Goal: Task Accomplishment & Management: Manage account settings

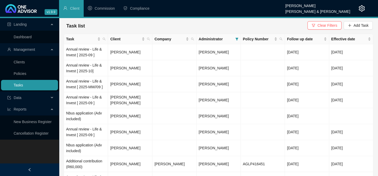
click at [20, 86] on link "Tasks" at bounding box center [18, 85] width 9 height 4
click at [139, 116] on td "[PERSON_NAME]" at bounding box center [130, 116] width 44 height 16
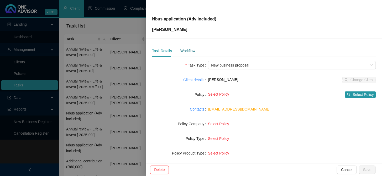
click at [187, 49] on div "Workflow" at bounding box center [187, 51] width 15 height 6
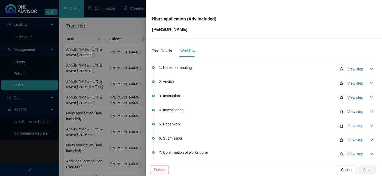
click at [350, 127] on span "View step" at bounding box center [355, 126] width 16 height 6
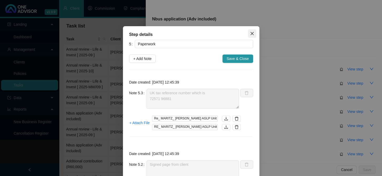
click at [250, 33] on icon "close" at bounding box center [252, 33] width 4 height 4
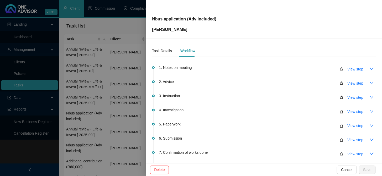
scroll to position [24, 0]
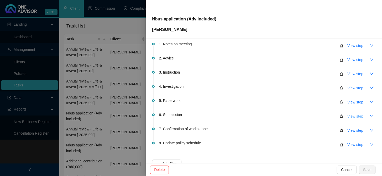
click at [349, 115] on span "View step" at bounding box center [355, 117] width 16 height 6
type input "Submission"
type textarea "Pending client to confirm funds are in the Capitec account - Emailed client"
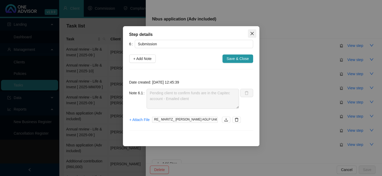
click at [251, 33] on icon "close" at bounding box center [251, 33] width 3 height 3
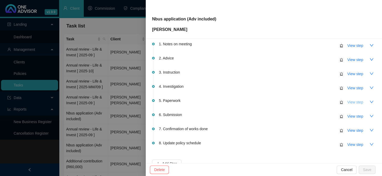
click at [347, 101] on span "View step" at bounding box center [355, 102] width 16 height 6
type input "Paperwork"
type textarea "UK tax reference number which is 72571 96881"
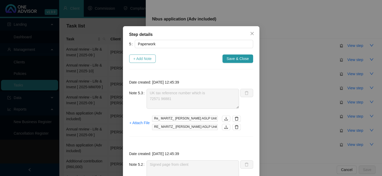
click at [142, 56] on span "+ Add Note" at bounding box center [142, 59] width 18 height 6
type textarea "UK tax reference number which is 72571 96881"
type textarea "Signed page from client"
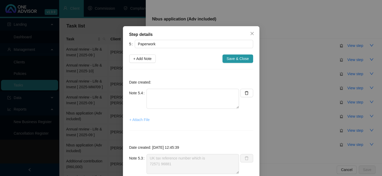
click at [141, 118] on span "+ Attach File" at bounding box center [139, 120] width 20 height 6
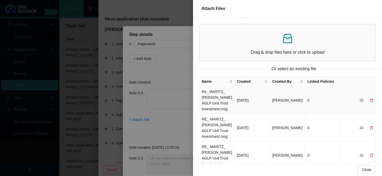
click at [220, 103] on td "Re_ MARITZ_ [PERSON_NAME] AGLP Unit Trust Investment.msg" at bounding box center [216, 101] width 35 height 28
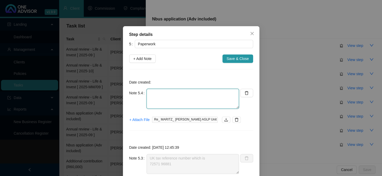
click at [178, 94] on textarea at bounding box center [192, 99] width 92 height 20
paste textarea "Sorry for the delay in replying. I'm away in the Drakensberg atm and the intern…"
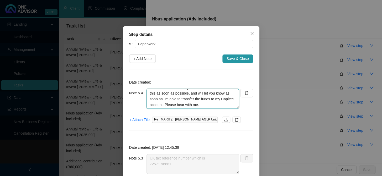
scroll to position [0, 0]
click at [148, 92] on textarea "Sorry for the delay in replying. I'm away in the Drakensberg atm and the intern…" at bounding box center [192, 99] width 92 height 20
type textarea "Client: Sorry for the delay in replying. I'm away in the Drakensberg atm and th…"
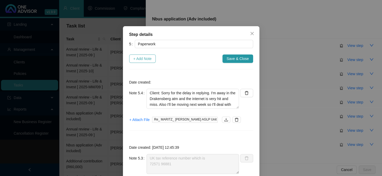
click at [143, 60] on span "+ Add Note" at bounding box center [142, 59] width 18 height 6
type textarea "Client: Sorry for the delay in replying. I'm away in the Drakensberg atm and th…"
type textarea "UK tax reference number which is 72571 96881"
type textarea "Signed page from client"
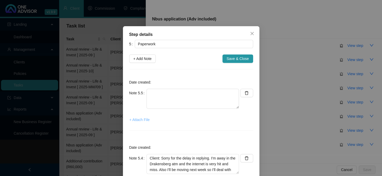
click at [138, 121] on span "+ Attach File" at bounding box center [139, 120] width 20 height 6
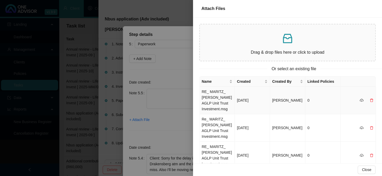
click at [213, 97] on td "RE_ MARITZ_ [PERSON_NAME] AGLP Unit Trust Investment.msg" at bounding box center [216, 101] width 35 height 28
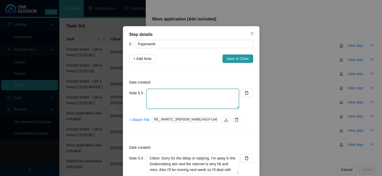
click at [164, 95] on textarea at bounding box center [192, 99] width 92 height 20
click at [138, 121] on span "+ Attach File" at bounding box center [139, 120] width 20 height 6
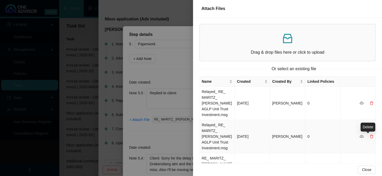
click at [369, 136] on icon "delete" at bounding box center [371, 137] width 4 height 4
click at [371, 128] on span "Yes" at bounding box center [374, 129] width 6 height 6
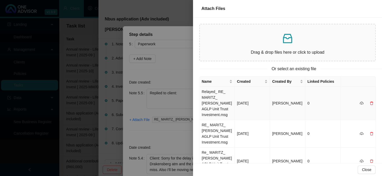
click at [215, 102] on td "Relayed_ RE_ MARITZ_ [PERSON_NAME] AGLP Unit Trust Investment.msg" at bounding box center [216, 103] width 35 height 33
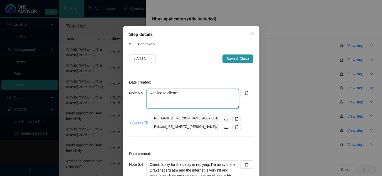
click at [174, 103] on textarea "Replied to client:" at bounding box center [192, 99] width 92 height 20
paste textarea "It would be collected in 2 batches as the maximum [PERSON_NAME] can collect at …"
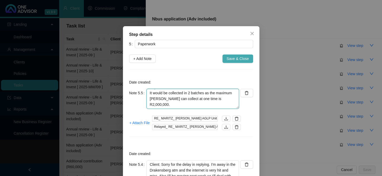
type textarea "Replied to client: It would be collected in 2 batches as the maximum [PERSON_NA…"
click at [247, 60] on button "Save & Close" at bounding box center [237, 59] width 31 height 8
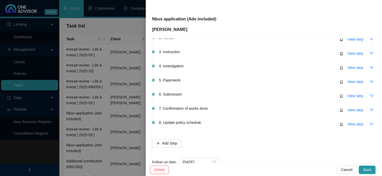
scroll to position [59, 0]
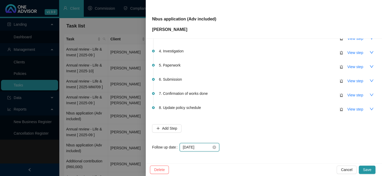
click at [204, 148] on input "[DATE]" at bounding box center [197, 148] width 29 height 6
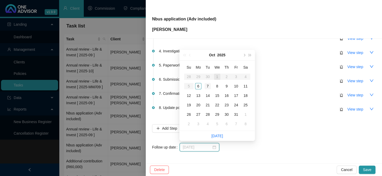
type input "[DATE]"
click at [209, 87] on div "7" at bounding box center [207, 86] width 6 height 6
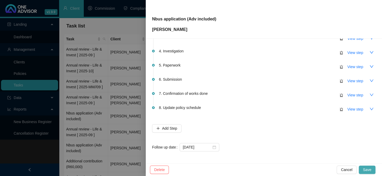
click at [368, 170] on span "Save" at bounding box center [367, 170] width 8 height 6
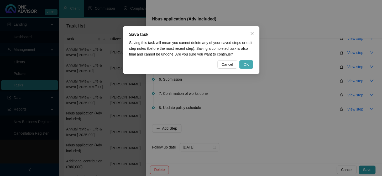
click at [250, 64] on button "OK" at bounding box center [246, 64] width 14 height 8
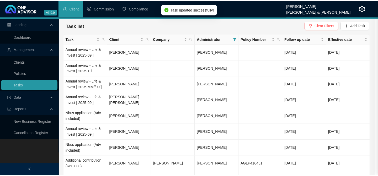
scroll to position [0, 0]
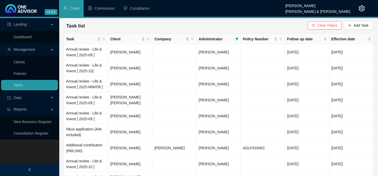
click at [31, 157] on div "Landing Dashboard Management Clients Policies Tasks Data Reports New Business R…" at bounding box center [29, 106] width 59 height 176
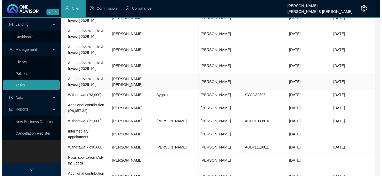
scroll to position [286, 0]
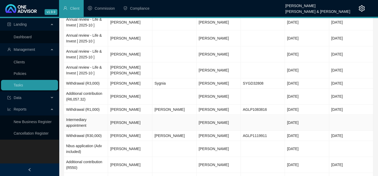
click at [129, 121] on td "[PERSON_NAME]" at bounding box center [130, 123] width 44 height 16
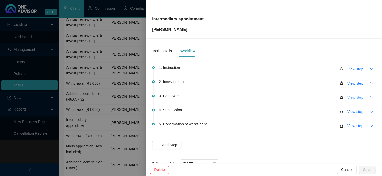
click at [350, 99] on span "View step" at bounding box center [355, 98] width 16 height 6
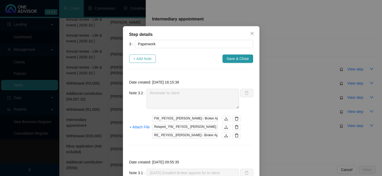
click at [141, 59] on span "+ Add Note" at bounding box center [142, 59] width 18 height 6
type textarea "Reminder to client"
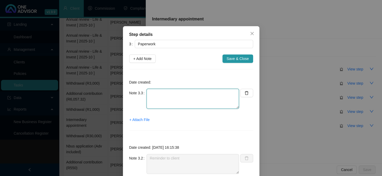
click at [177, 99] on textarea at bounding box center [192, 99] width 92 height 20
click at [142, 120] on span "+ Attach File" at bounding box center [139, 120] width 20 height 6
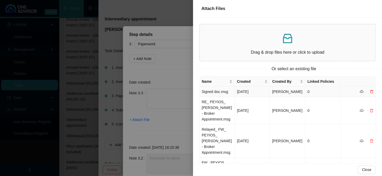
click at [216, 95] on td "Signed doc.msg" at bounding box center [216, 92] width 35 height 10
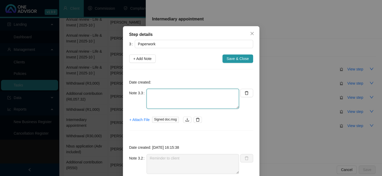
click at [196, 97] on textarea at bounding box center [192, 99] width 92 height 20
type textarea "r"
drag, startPoint x: 186, startPoint y: 94, endPoint x: 184, endPoint y: 98, distance: 4.8
click at [186, 94] on textarea "Signed appointment reeived form client." at bounding box center [192, 99] width 92 height 20
type textarea "Signed appointment received from client."
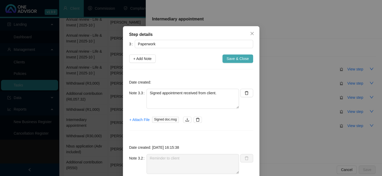
click at [228, 57] on span "Save & Close" at bounding box center [237, 59] width 22 height 6
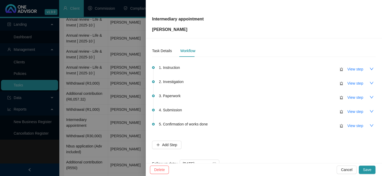
click at [173, 111] on span "4. Submission" at bounding box center [170, 110] width 23 height 6
click at [347, 110] on span "View step" at bounding box center [355, 112] width 16 height 6
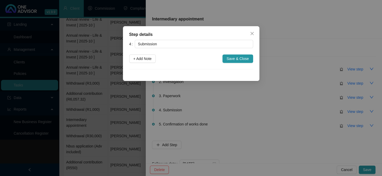
click at [142, 63] on div "4 Submission + Add Note Save & Close" at bounding box center [191, 55] width 124 height 30
click at [142, 60] on span "+ Add Note" at bounding box center [142, 59] width 18 height 6
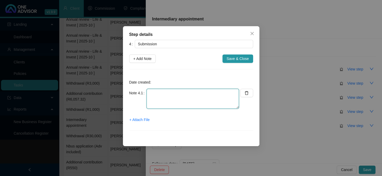
click at [156, 102] on textarea at bounding box center [192, 99] width 92 height 20
type textarea "Broker appointment emailed to AG"
click at [139, 120] on span "+ Attach File" at bounding box center [139, 120] width 20 height 6
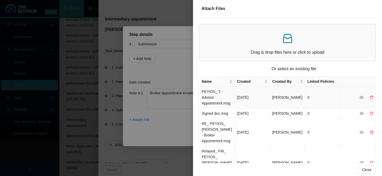
click at [211, 101] on td "PEYIOS_ T - Advisor Appointment.msg" at bounding box center [216, 98] width 35 height 22
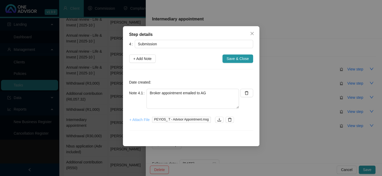
click at [144, 119] on span "+ Attach File" at bounding box center [139, 120] width 20 height 6
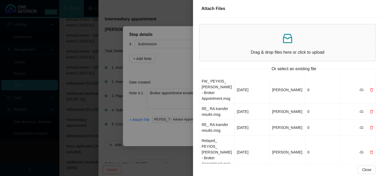
scroll to position [0, 0]
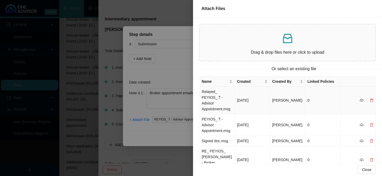
click at [215, 97] on td "Relayed_ PEYIOS_ T - Advisor Appointment.msg" at bounding box center [216, 101] width 35 height 28
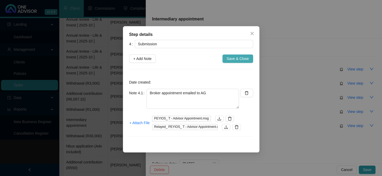
click at [236, 61] on span "Save & Close" at bounding box center [237, 59] width 22 height 6
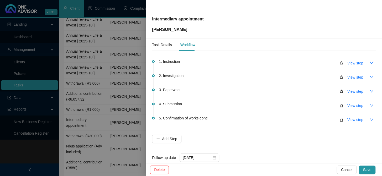
scroll to position [17, 0]
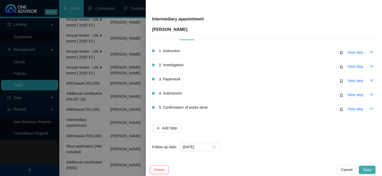
click at [373, 168] on button "Save" at bounding box center [366, 170] width 17 height 8
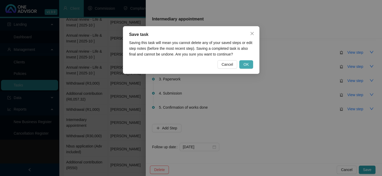
click at [248, 66] on span "OK" at bounding box center [245, 65] width 5 height 6
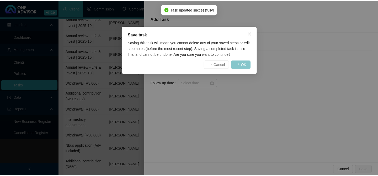
scroll to position [0, 0]
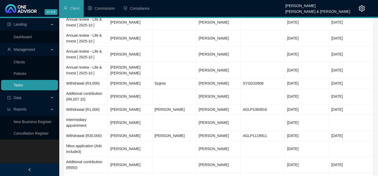
click at [14, 84] on link "Tasks" at bounding box center [18, 85] width 9 height 4
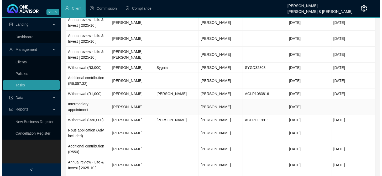
scroll to position [310, 0]
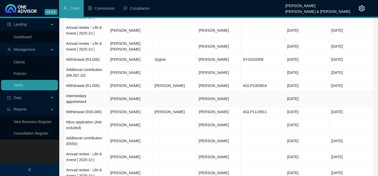
click at [119, 99] on td "[PERSON_NAME]" at bounding box center [130, 99] width 44 height 16
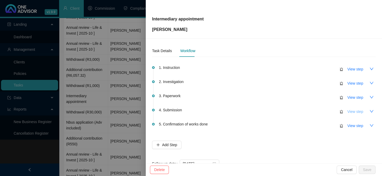
click at [348, 112] on span "View step" at bounding box center [355, 112] width 16 height 6
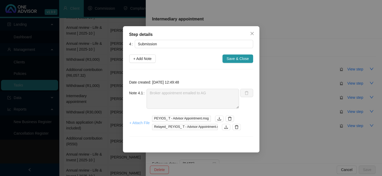
click at [140, 123] on span "+ Attach File" at bounding box center [139, 123] width 20 height 6
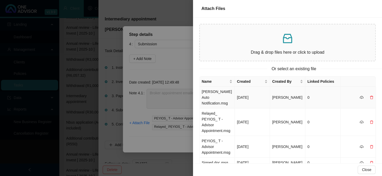
click at [215, 96] on td "[PERSON_NAME] Auto Notification.msg" at bounding box center [216, 98] width 35 height 22
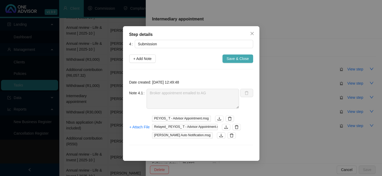
click at [235, 59] on span "Save & Close" at bounding box center [237, 59] width 22 height 6
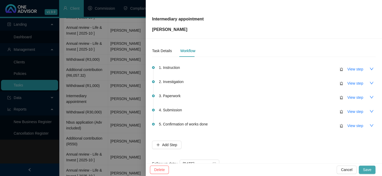
click at [370, 168] on span "Save" at bounding box center [367, 170] width 8 height 6
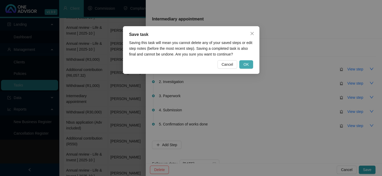
click at [250, 66] on button "OK" at bounding box center [246, 64] width 14 height 8
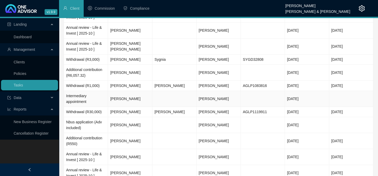
click at [119, 99] on td "[PERSON_NAME]" at bounding box center [130, 99] width 44 height 16
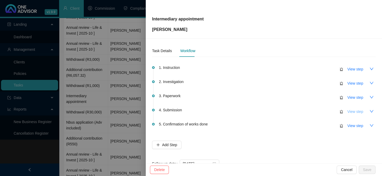
click at [349, 111] on span "View step" at bounding box center [355, 112] width 16 height 6
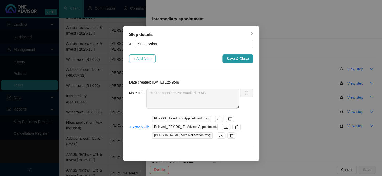
click at [142, 60] on span "+ Add Note" at bounding box center [142, 59] width 18 height 6
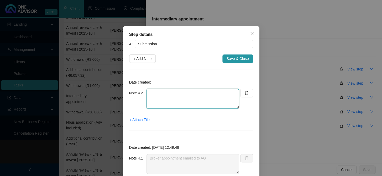
click at [185, 99] on textarea at bounding box center [192, 99] width 92 height 20
type textarea "I"
click at [192, 94] on textarea "AG requested ID with signtaure" at bounding box center [192, 99] width 92 height 20
click at [142, 121] on span "+ Attach File" at bounding box center [139, 120] width 20 height 6
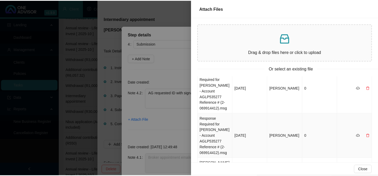
scroll to position [0, 0]
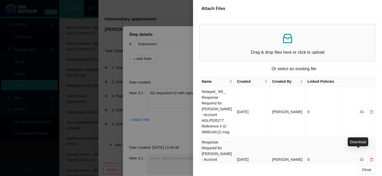
click at [359, 158] on icon "cloud-download" at bounding box center [361, 160] width 4 height 4
click at [145, 136] on div at bounding box center [191, 88] width 382 height 176
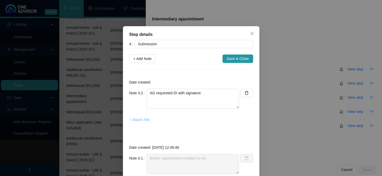
click at [141, 119] on span "+ Attach File" at bounding box center [139, 120] width 20 height 6
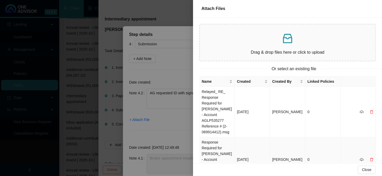
click at [206, 141] on td "Response Required for [PERSON_NAME] - Account AGLP535277 Reference # (2-0699144…" at bounding box center [216, 159] width 35 height 45
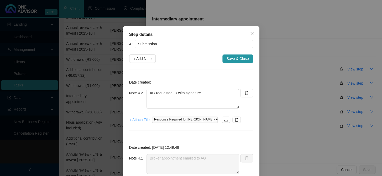
click at [147, 120] on span "+ Attach File" at bounding box center [139, 120] width 20 height 6
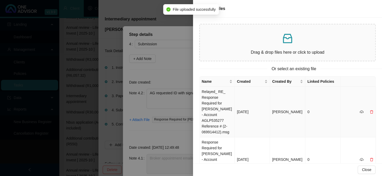
click at [217, 100] on td "Relayed_ RE_ Response Required for [PERSON_NAME] - Account AGLP535277 Reference…" at bounding box center [216, 112] width 35 height 51
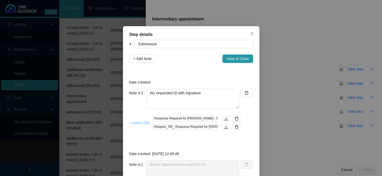
click at [139, 122] on span "+ Attach File" at bounding box center [139, 123] width 20 height 6
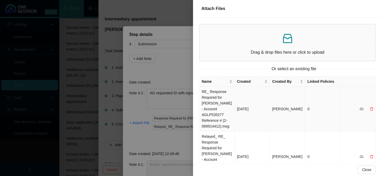
click at [210, 104] on td "RE_ Response Required for [PERSON_NAME] - Account AGLP535277 Reference # (2-069…" at bounding box center [216, 109] width 35 height 45
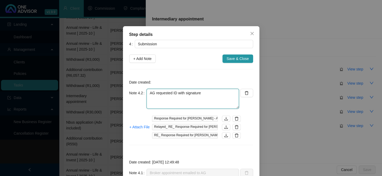
click at [214, 95] on textarea "AG requested ID with signature" at bounding box center [192, 99] width 92 height 20
type textarea "AG requested ID with signature Emailed to AG"
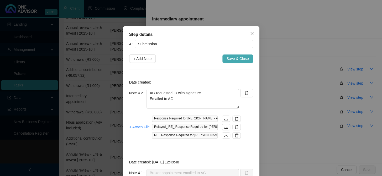
click at [236, 58] on span "Save & Close" at bounding box center [237, 59] width 22 height 6
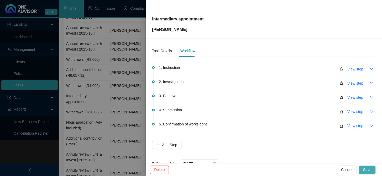
click at [365, 170] on span "Save" at bounding box center [367, 170] width 8 height 6
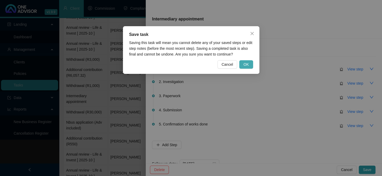
click at [246, 67] on span "OK" at bounding box center [245, 65] width 5 height 6
